Goal: Information Seeking & Learning: Learn about a topic

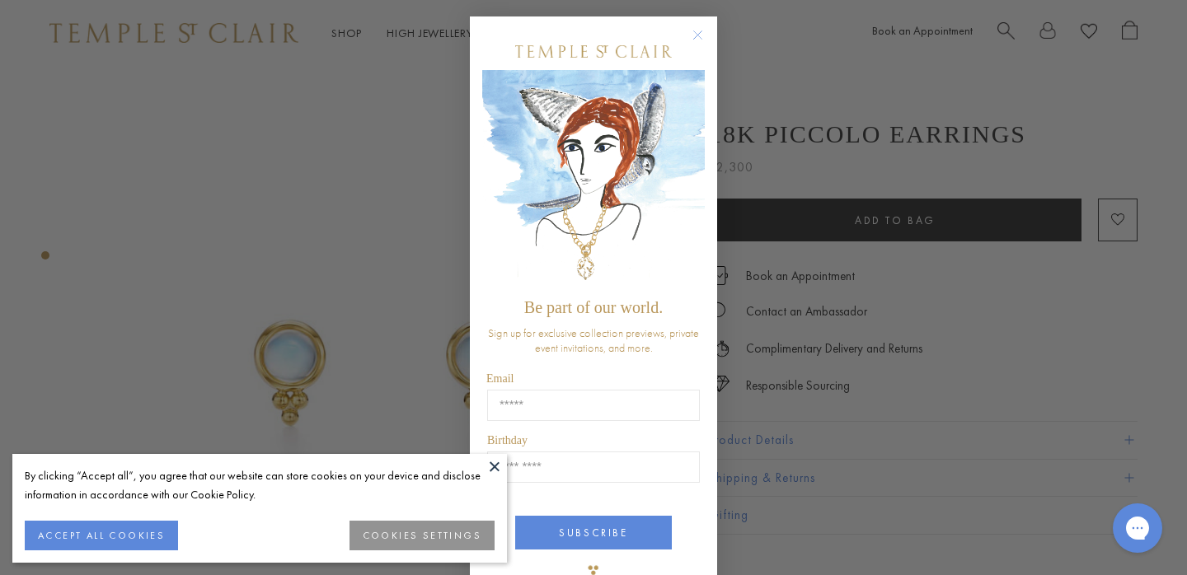
click at [700, 36] on circle "Close dialog" at bounding box center [698, 36] width 20 height 20
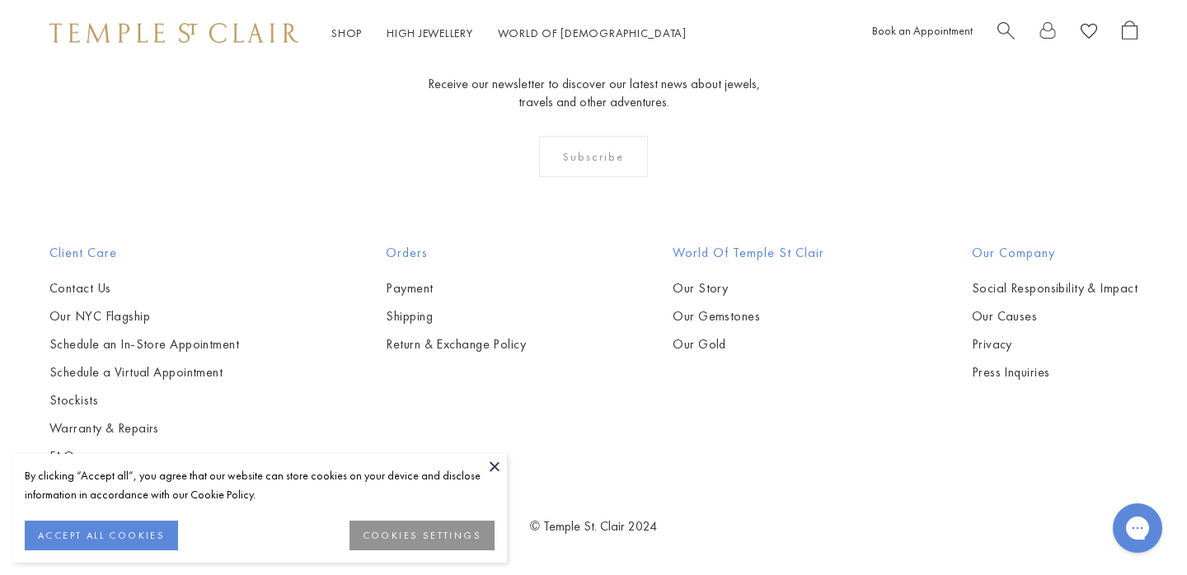
scroll to position [9715, 0]
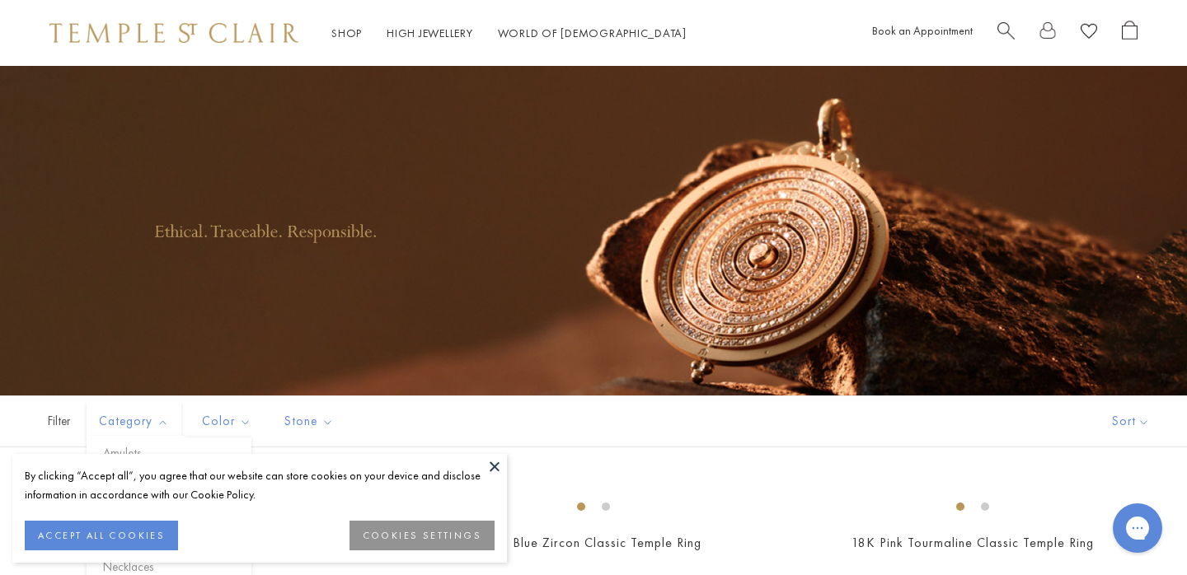
click at [134, 419] on span "Category" at bounding box center [136, 421] width 91 height 21
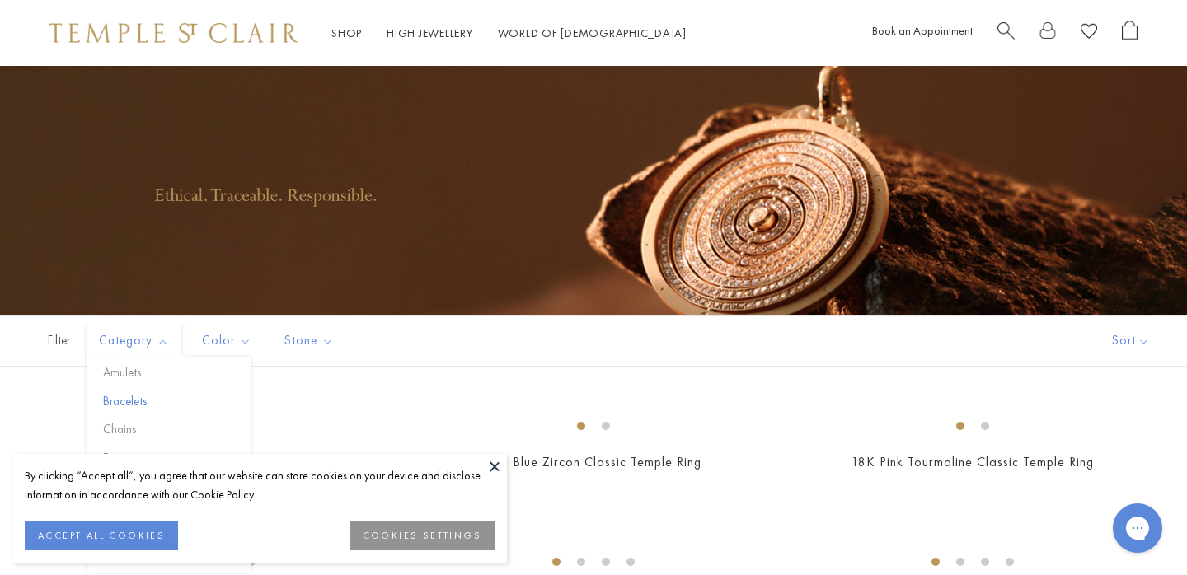
scroll to position [96, 0]
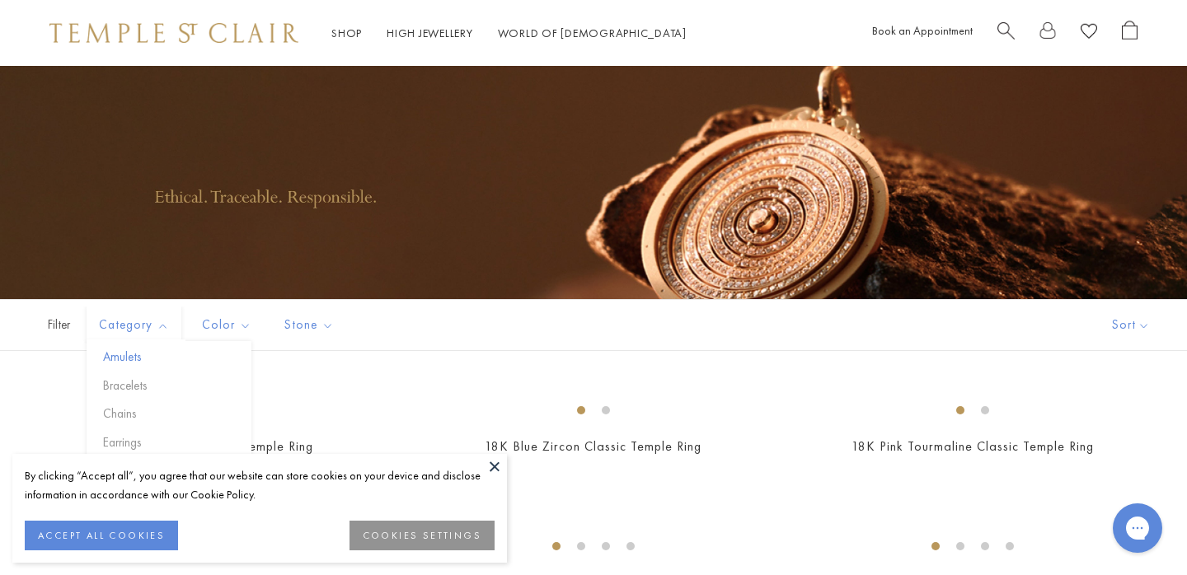
click at [114, 353] on button "Amulets" at bounding box center [175, 357] width 152 height 19
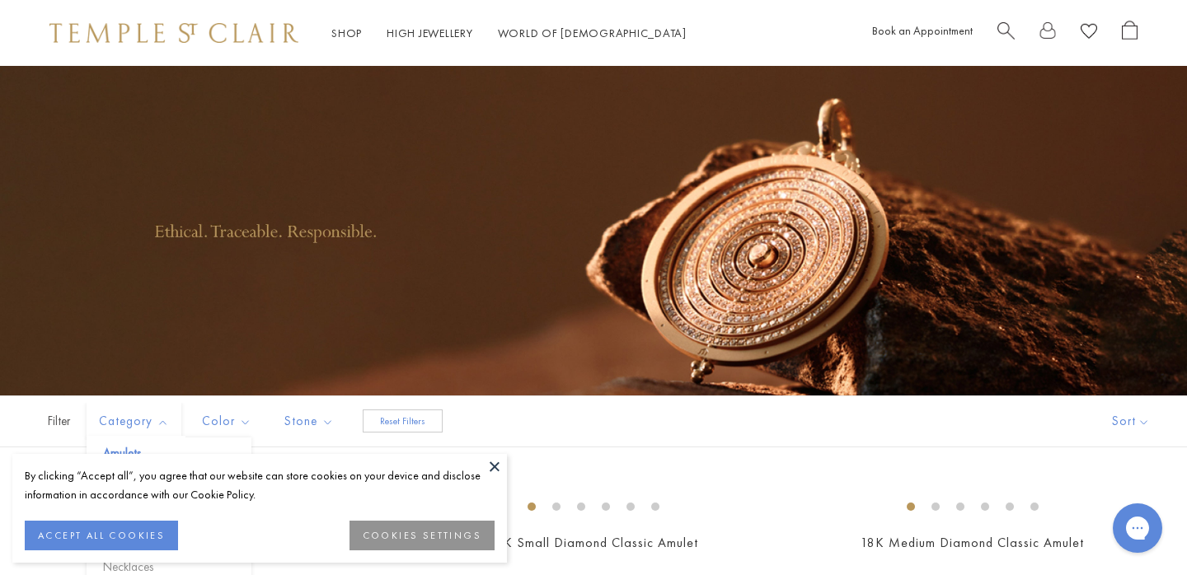
click at [138, 420] on span "Category" at bounding box center [136, 421] width 91 height 21
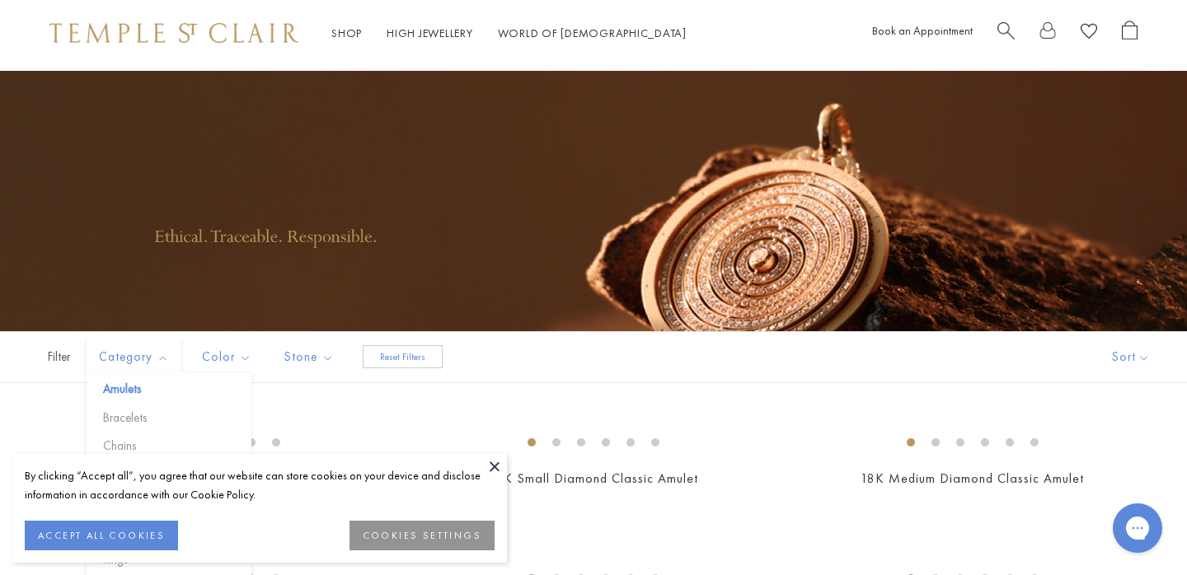
scroll to position [113, 0]
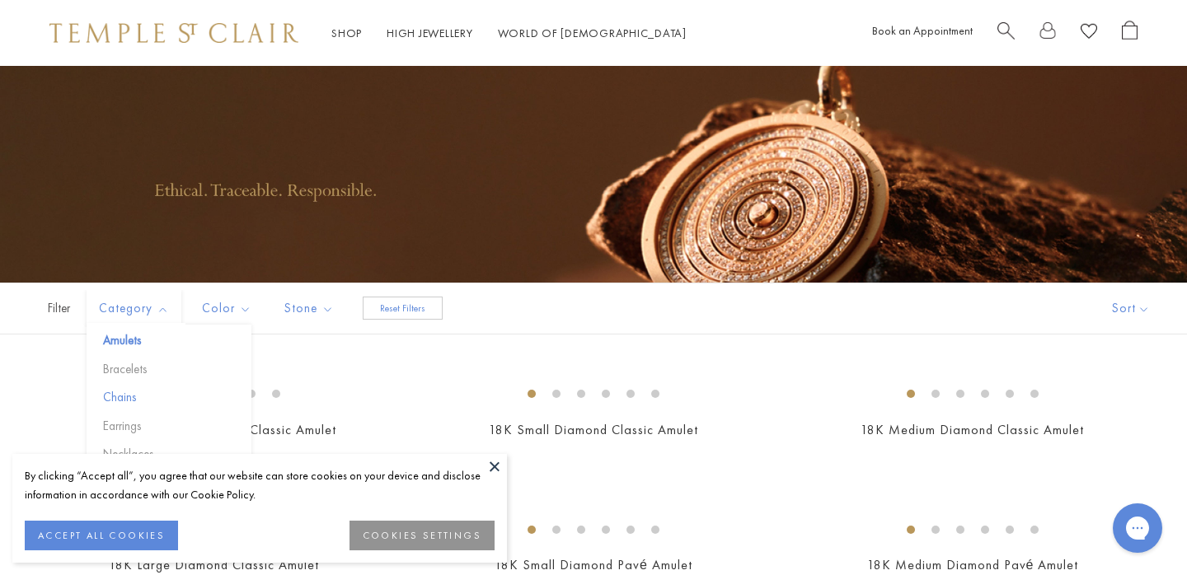
click at [124, 400] on button "Chains" at bounding box center [175, 397] width 152 height 19
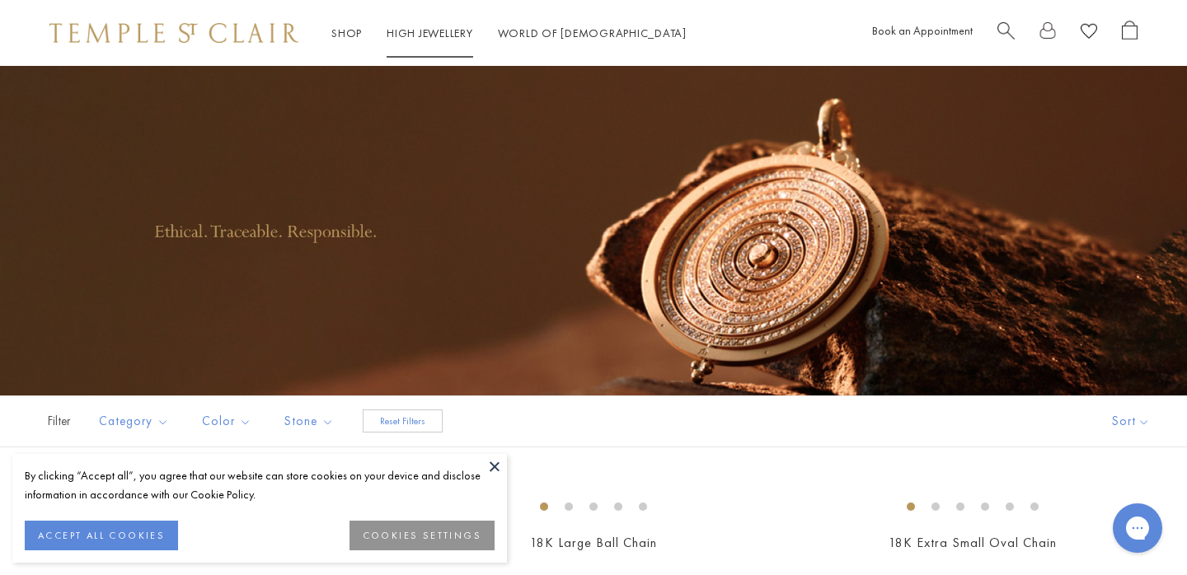
click at [426, 35] on link "High Jewellery High Jewellery" at bounding box center [429, 33] width 87 height 15
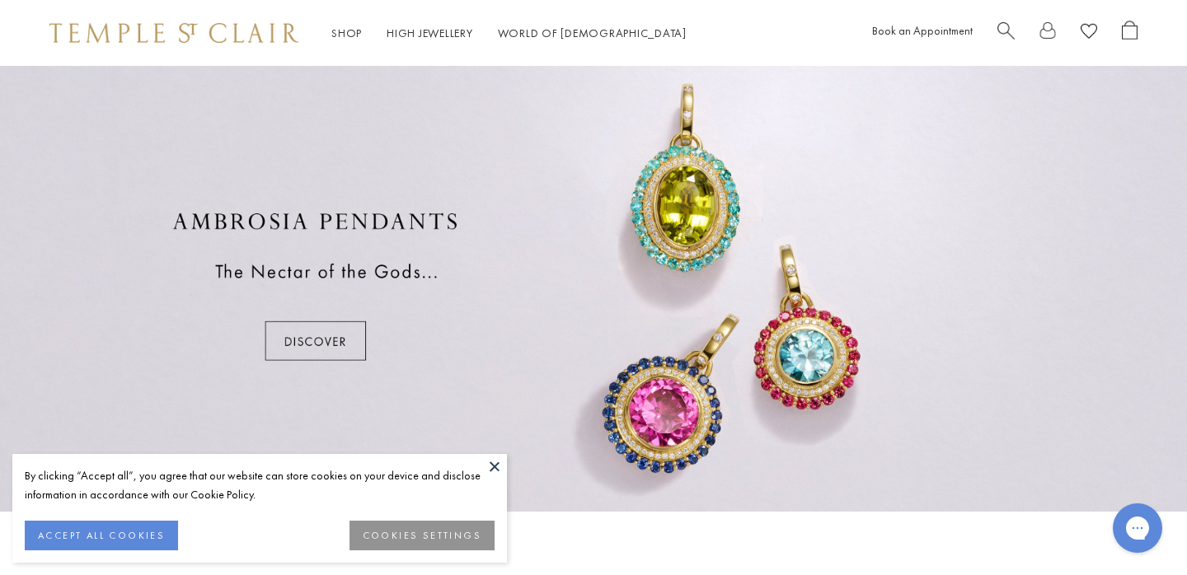
scroll to position [946, 0]
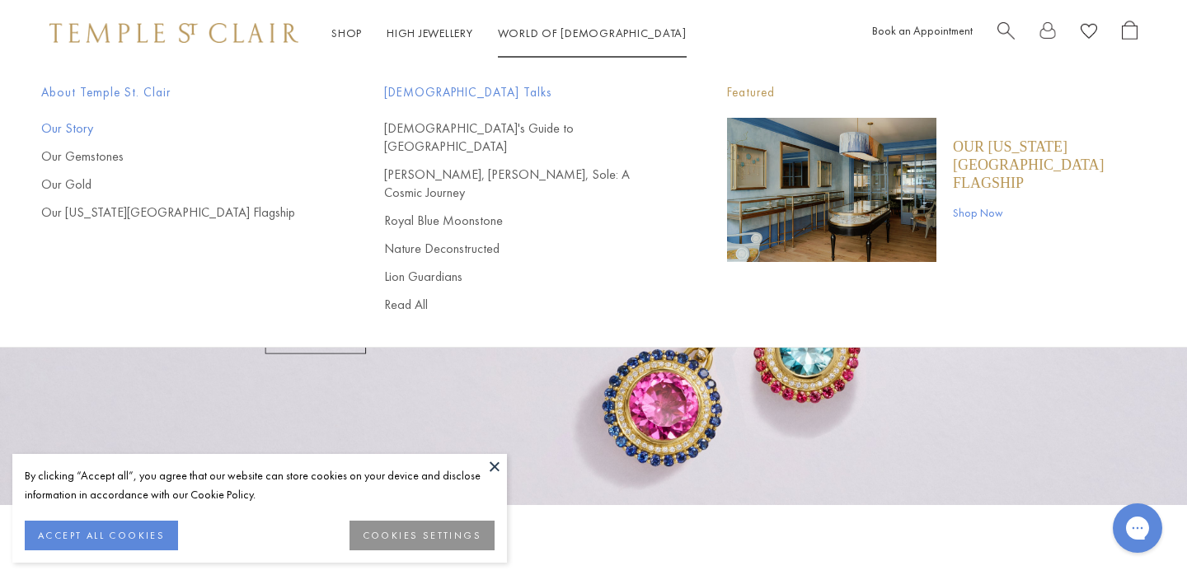
click at [79, 131] on link "Our Story" at bounding box center [179, 128] width 277 height 18
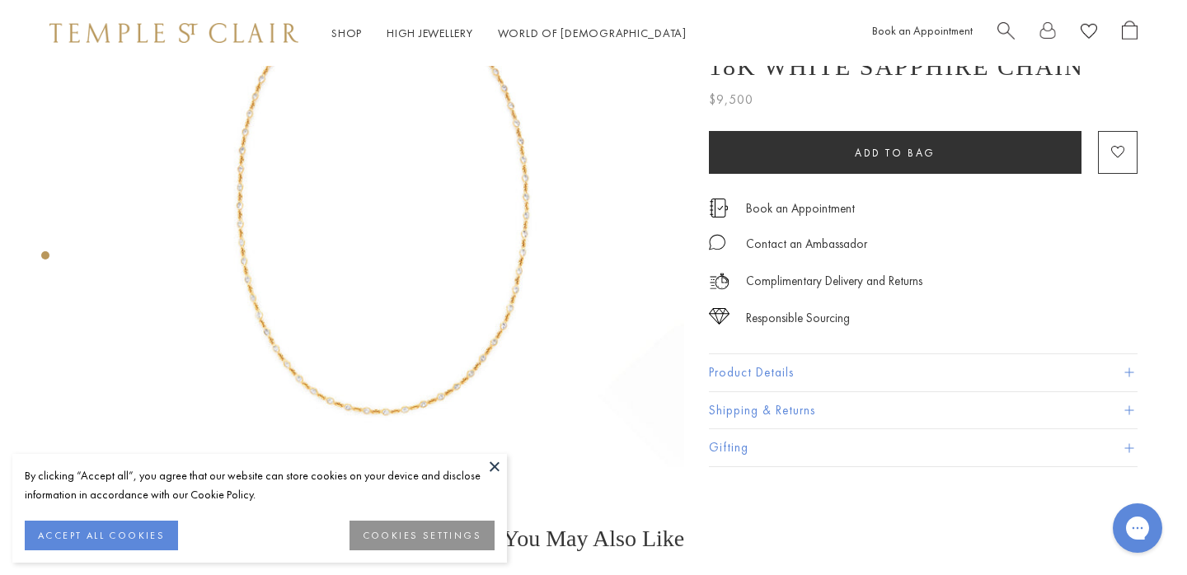
scroll to position [201, 0]
click at [763, 372] on button "Product Details" at bounding box center [923, 371] width 428 height 37
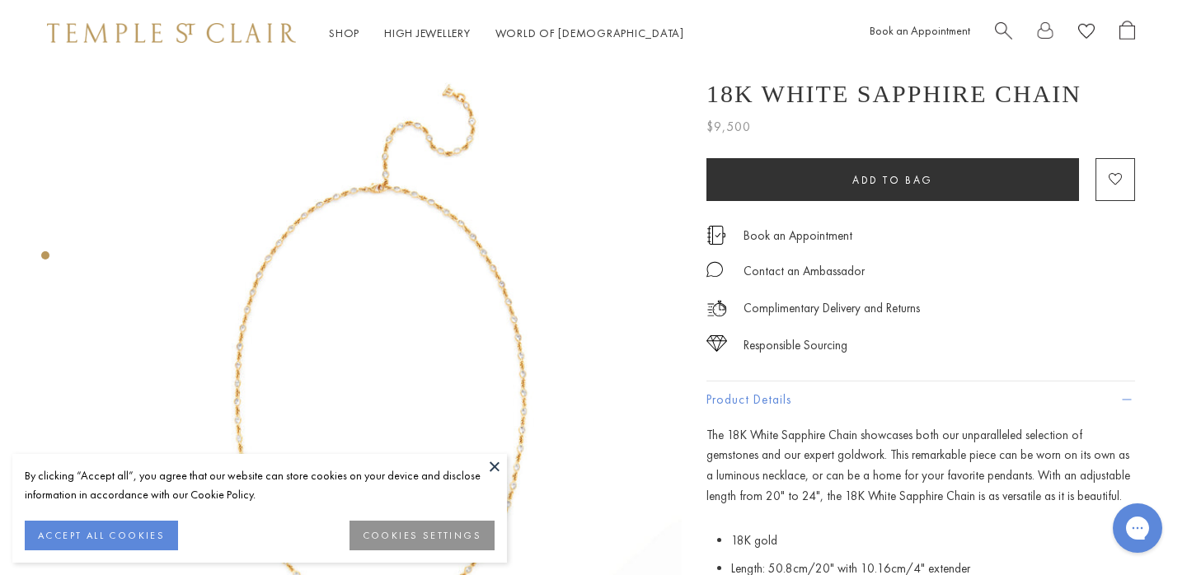
scroll to position [0, 2]
